Goal: Find specific page/section: Find specific page/section

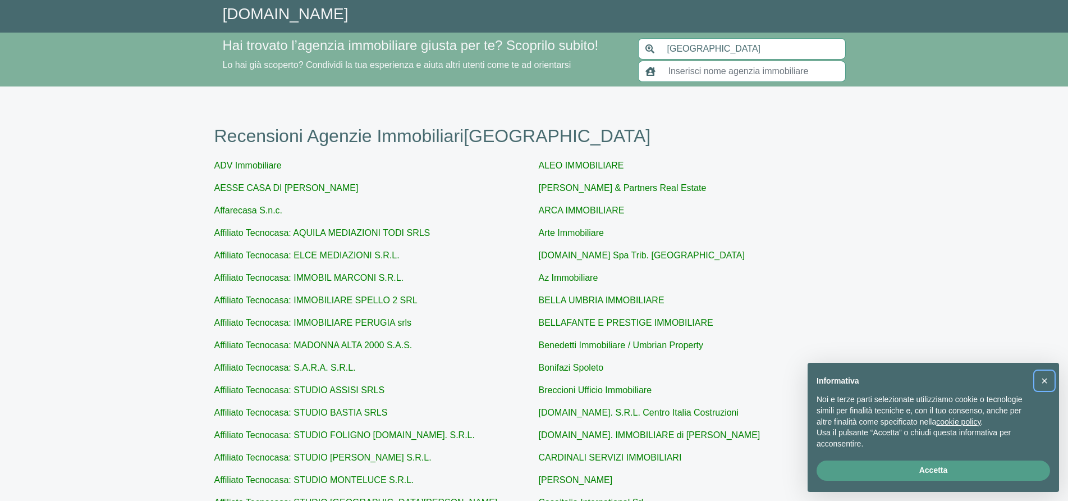
click at [1044, 381] on span "×" at bounding box center [1044, 380] width 7 height 12
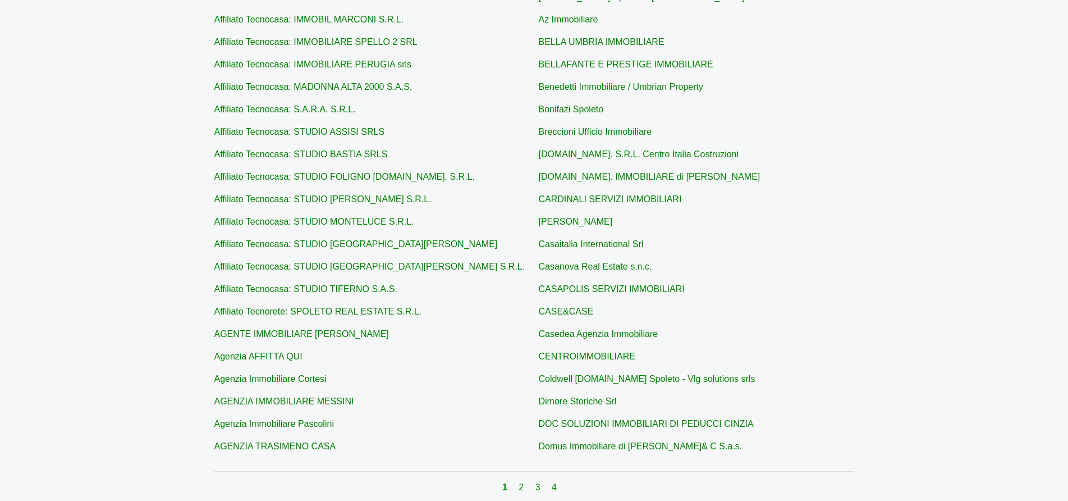
scroll to position [281, 0]
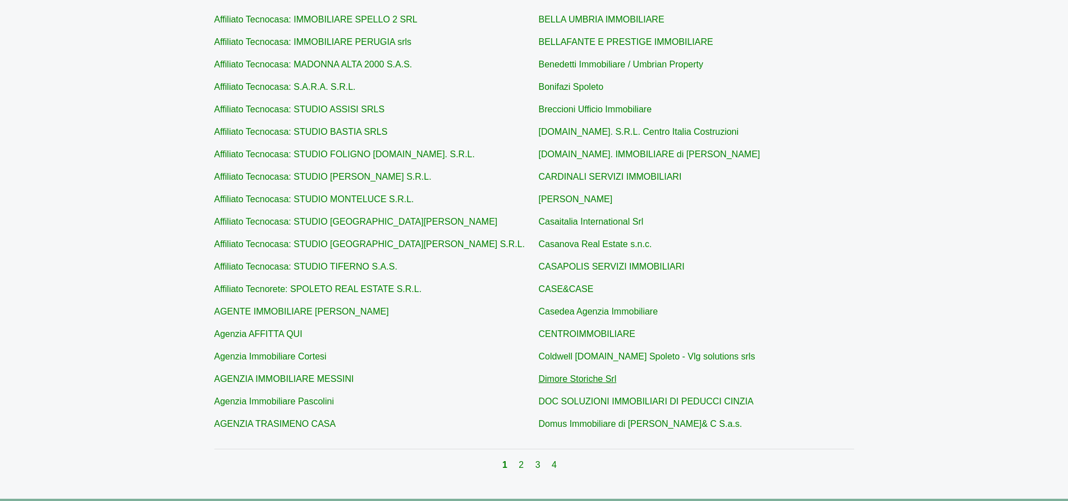
click at [576, 377] on link "Dimore Storiche Srl" at bounding box center [578, 379] width 78 height 10
type input "Dimore Storiche Srl"
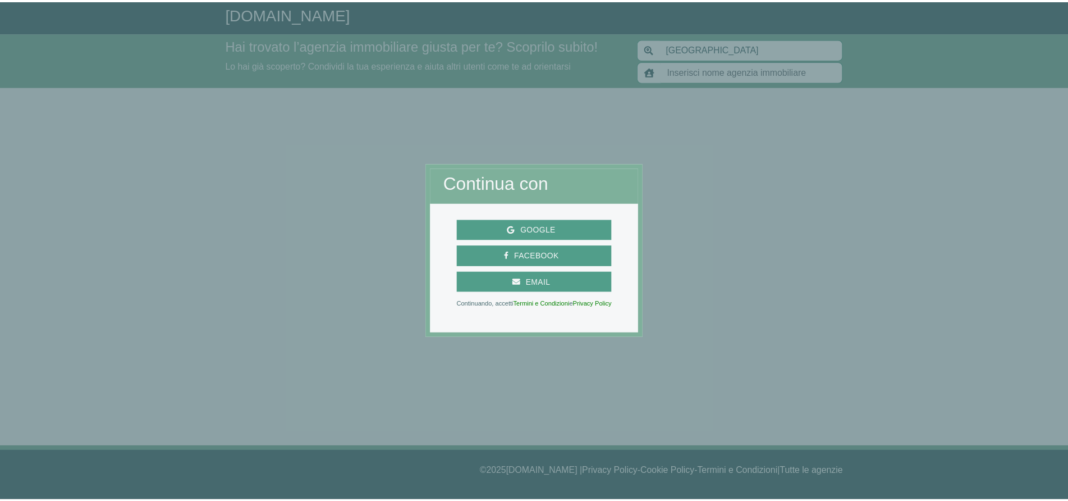
scroll to position [281, 0]
